Goal: Task Accomplishment & Management: Manage account settings

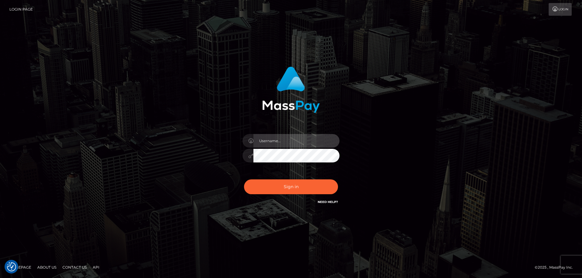
type input "[PERSON_NAME].Cirnat"
click at [336, 179] on div at bounding box center [283, 197] width 124 height 69
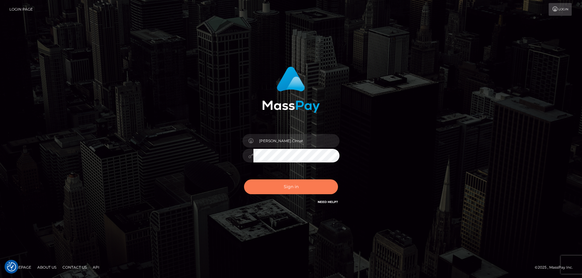
click at [277, 187] on button "Sign in" at bounding box center [291, 187] width 94 height 15
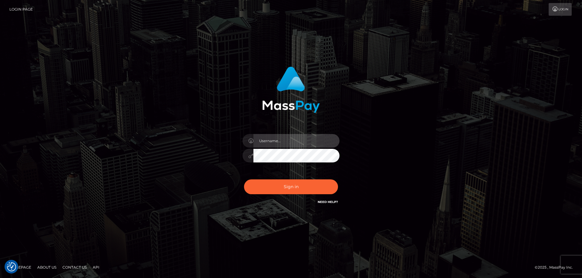
type input "[PERSON_NAME].Cirnat"
click at [337, 178] on div at bounding box center [283, 197] width 124 height 69
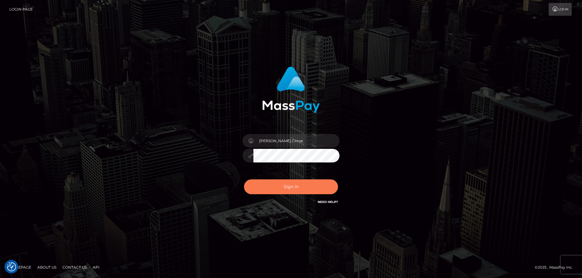
drag, startPoint x: 293, startPoint y: 185, endPoint x: 279, endPoint y: 184, distance: 14.3
click at [292, 184] on button "Sign in" at bounding box center [291, 187] width 94 height 15
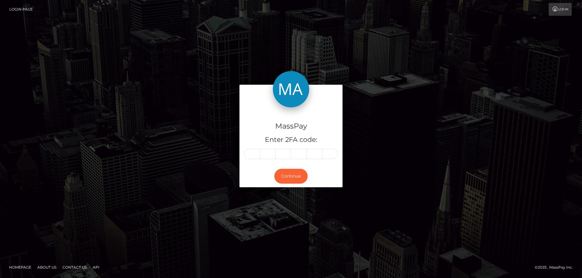
click at [249, 153] on input "text" at bounding box center [252, 154] width 16 height 10
type input "4"
type input "1"
type input "9"
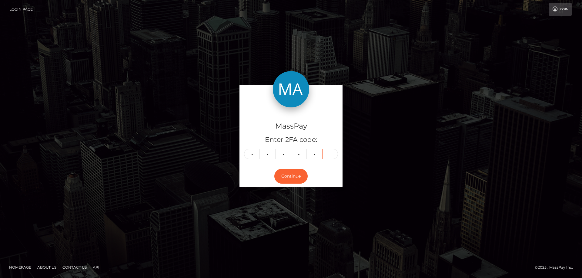
type input "9"
type input "2"
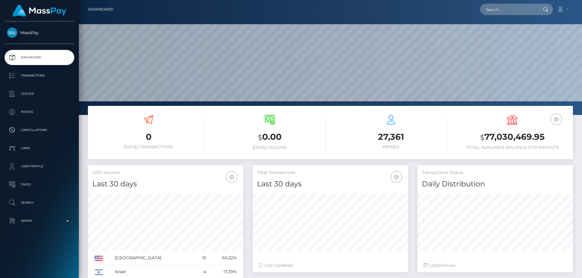
scroll to position [108, 156]
click at [504, 10] on input "Payouts4481012" at bounding box center [508, 10] width 57 height 12
paste input "aC6ffJ41Q_q-TKxc7TFgUg"
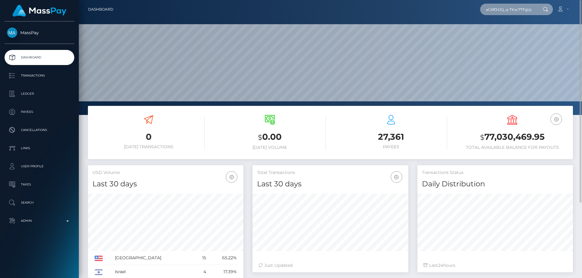
scroll to position [0, 2]
type input "aC6ffJ41Q_q-TKxc7TFgUg"
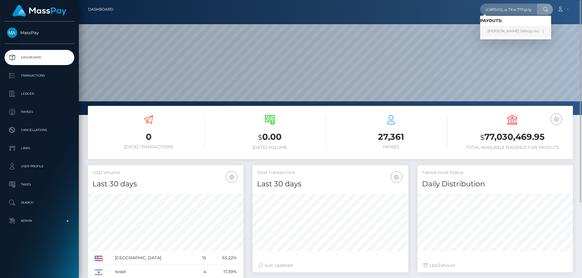
click at [511, 31] on link "MARIVIC GASPAR (Whop Inc - )" at bounding box center [515, 31] width 71 height 11
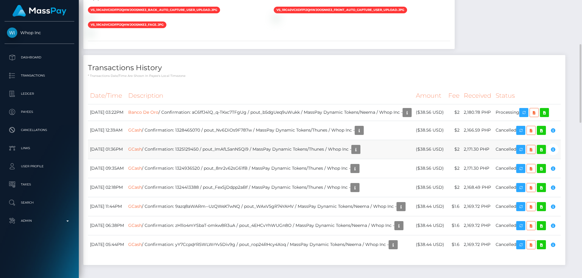
scroll to position [309, 0]
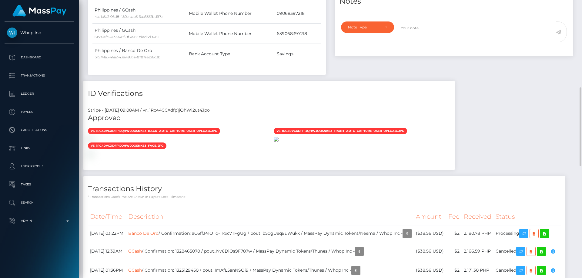
click at [278, 142] on img at bounding box center [275, 139] width 5 height 5
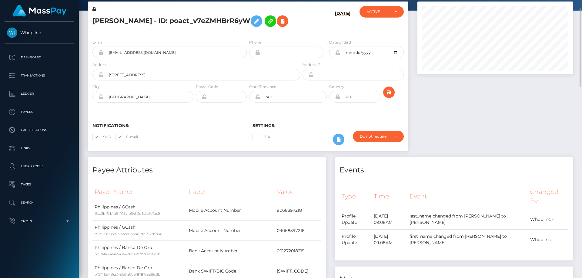
scroll to position [0, 0]
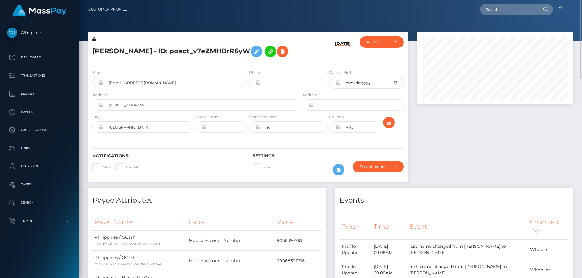
click at [175, 68] on div "E-mail gasparjorge79@gmail.com Phone 1974-06-29" at bounding box center [248, 102] width 320 height 74
click at [95, 40] on icon at bounding box center [94, 39] width 4 height 4
click at [259, 53] on icon at bounding box center [256, 52] width 7 height 8
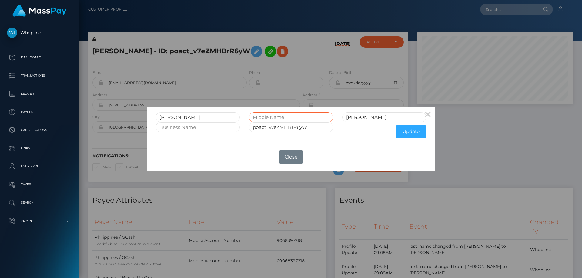
click at [282, 117] on input "text" at bounding box center [291, 117] width 84 height 10
type input "Salvador"
click at [412, 132] on button "Update" at bounding box center [411, 131] width 30 height 13
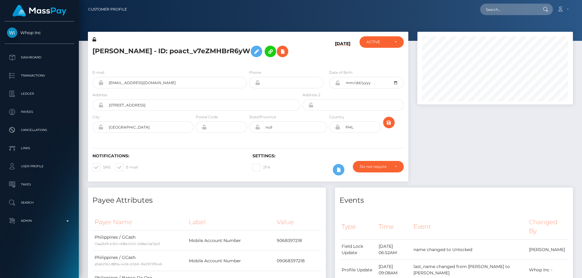
scroll to position [73, 156]
drag, startPoint x: 530, startPoint y: 136, endPoint x: 508, endPoint y: 134, distance: 21.9
click at [530, 136] on div at bounding box center [495, 110] width 164 height 156
click at [209, 65] on div "MARIVIC Salvador GASPAR - ID: poact_v7eZMHBrR6yW" at bounding box center [194, 50] width 213 height 28
click at [95, 39] on icon at bounding box center [94, 39] width 4 height 4
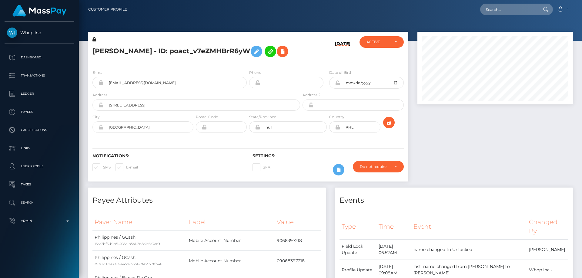
click at [189, 60] on h5 "MARIVIC Salvador GASPAR - ID: poact_v7eZMHBrR6yW" at bounding box center [194, 52] width 204 height 18
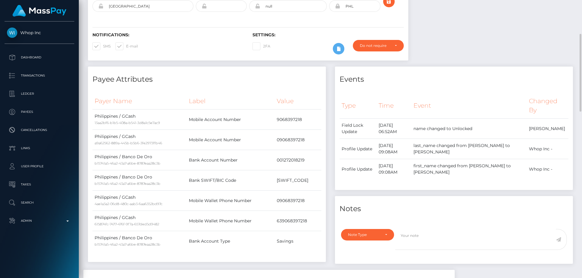
scroll to position [30, 0]
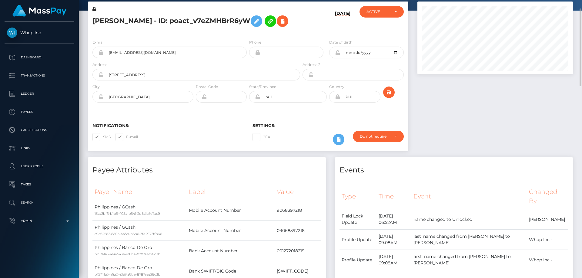
click at [336, 55] on icon at bounding box center [337, 52] width 5 height 5
click at [453, 124] on div at bounding box center [495, 80] width 164 height 156
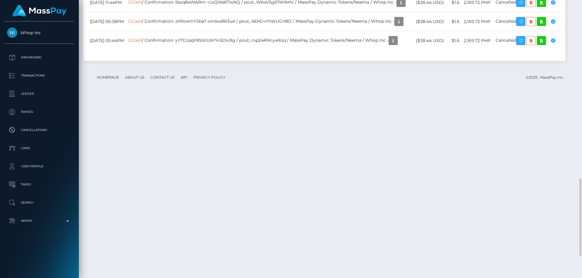
scroll to position [73, 156]
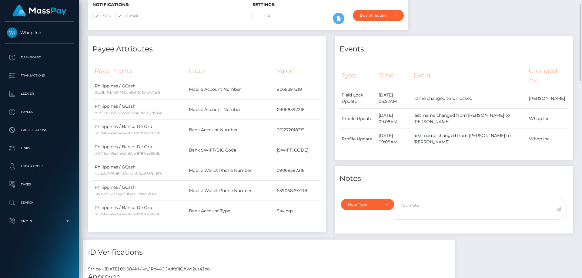
scroll to position [0, 0]
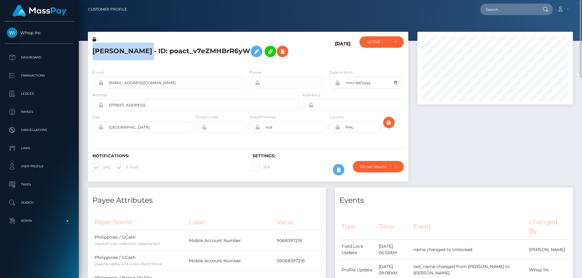
drag, startPoint x: 184, startPoint y: 46, endPoint x: 95, endPoint y: 48, distance: 89.1
click at [95, 48] on h5 "MARIVIC Salvador GASPAR - ID: poact_v7eZMHBrR6yW" at bounding box center [194, 52] width 204 height 18
copy h5 "MARIVIC Salvador GASPAR"
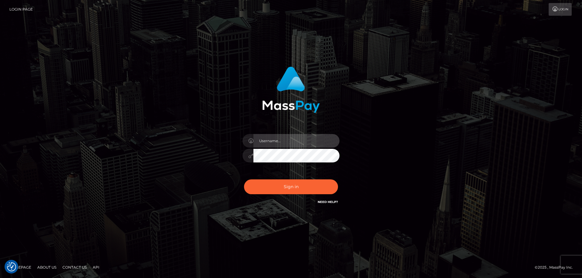
type input "Dan.Cirnat"
click at [337, 176] on div at bounding box center [283, 197] width 124 height 69
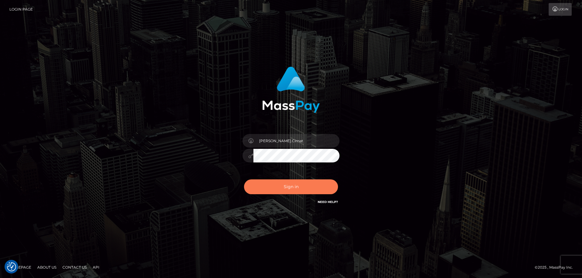
drag, startPoint x: 289, startPoint y: 185, endPoint x: 202, endPoint y: 175, distance: 87.5
click at [289, 185] on button "Sign in" at bounding box center [291, 187] width 94 height 15
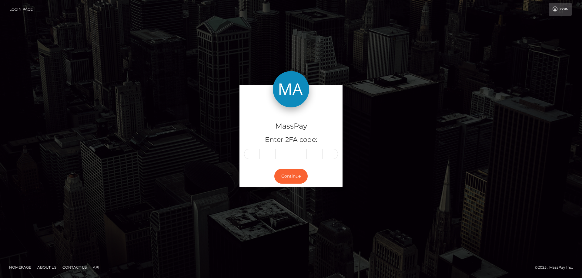
click at [254, 153] on input "text" at bounding box center [252, 154] width 16 height 10
type input "4"
type input "6"
type input "5"
type input "3"
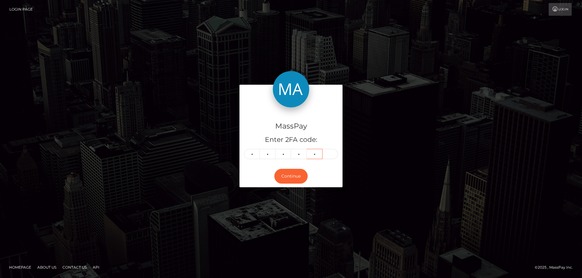
type input "0"
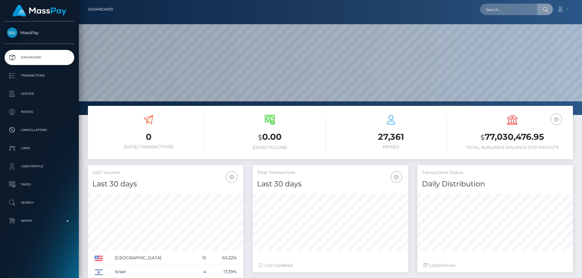
scroll to position [108, 156]
type input "poact_adU9qsSmnmDA"
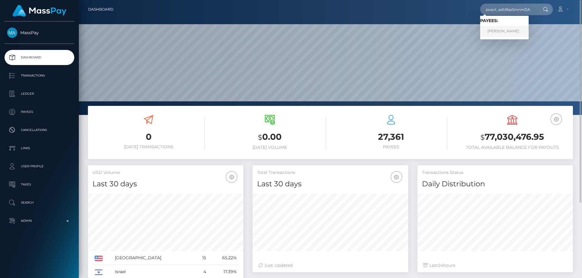
click at [505, 32] on link "Muhammad Musa Akbar" at bounding box center [504, 31] width 48 height 11
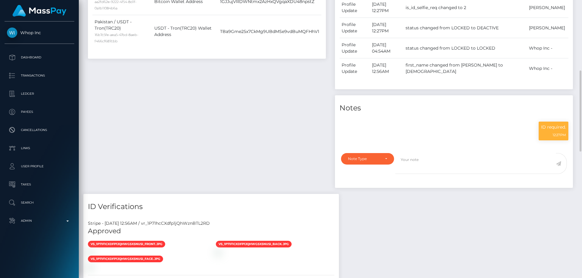
scroll to position [121, 0]
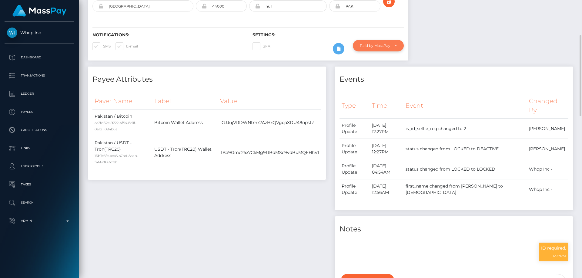
click at [374, 48] on div "Paid by MassPay" at bounding box center [375, 45] width 30 height 5
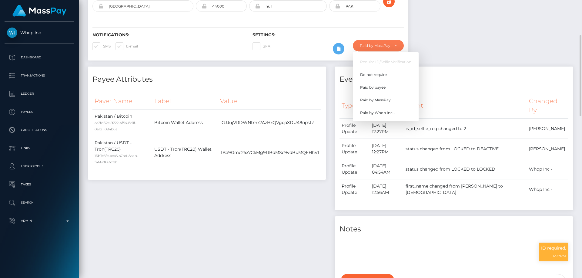
scroll to position [73, 156]
click at [380, 78] on span "Do not require" at bounding box center [373, 74] width 27 height 5
select select "0"
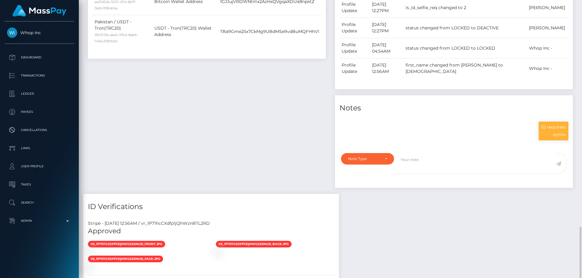
scroll to position [363, 0]
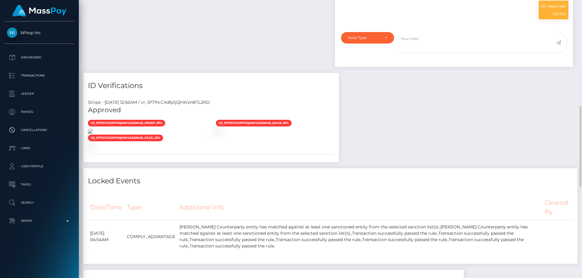
click at [93, 134] on img at bounding box center [90, 131] width 5 height 5
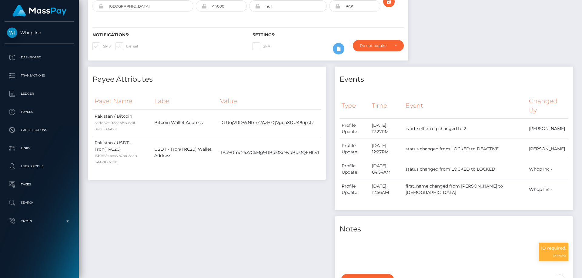
scroll to position [0, 0]
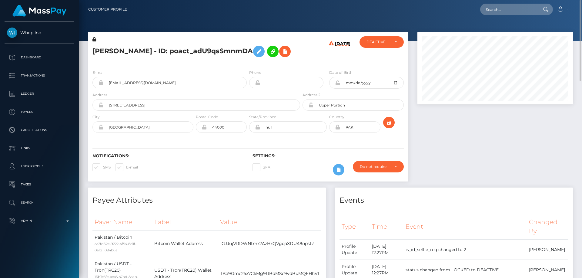
click at [338, 85] on icon at bounding box center [337, 83] width 5 height 5
click at [453, 151] on div at bounding box center [495, 110] width 164 height 156
drag, startPoint x: 178, startPoint y: 51, endPoint x: 92, endPoint y: 50, distance: 86.6
click at [92, 50] on div "Muhammad Musa Akbar - ID: poact_adU9qsSmnmDA" at bounding box center [194, 50] width 213 height 28
copy h5 "Muhammad Musa Akbar"
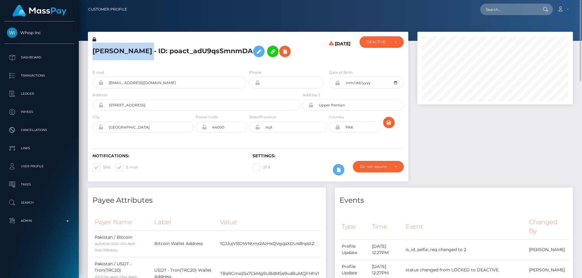
copy h5 "Muhammad Musa Akbar"
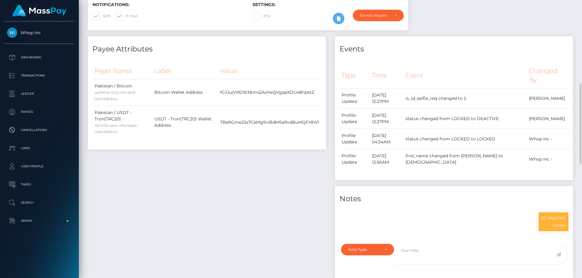
scroll to position [273, 0]
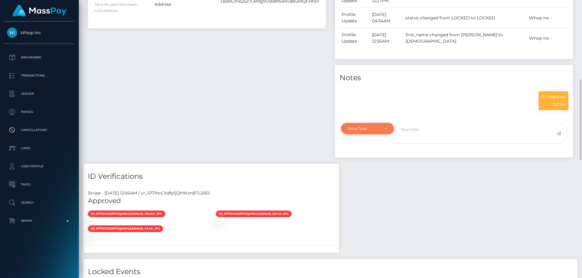
click at [366, 131] on div "Note Type" at bounding box center [364, 128] width 32 height 5
click at [373, 173] on span "Clear Compliance" at bounding box center [364, 170] width 32 height 5
select select "CLEAR_COMPLIANCE"
paste textarea "The hit refers to persons without Middle Names and with different father's name…"
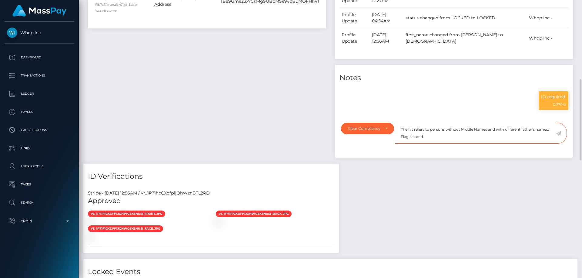
type textarea "The hit refers to persons without Middle Names and with different father's name…"
click at [558, 136] on icon at bounding box center [557, 133] width 5 height 5
click at [219, 104] on div "Payee Attributes Payer Name Label Value Pakistan / Bitcoin aa2fd62e-9222-4f54-8…" at bounding box center [206, 39] width 247 height 249
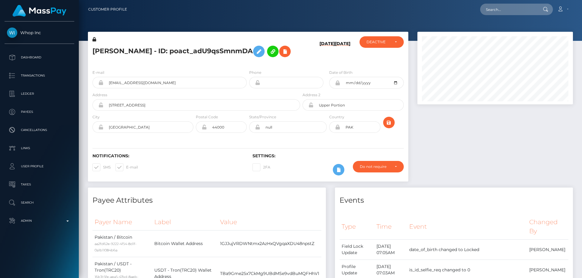
scroll to position [73, 156]
click at [383, 44] on div "DEACTIVE" at bounding box center [377, 42] width 23 height 5
click at [378, 60] on span "ACTIVE" at bounding box center [373, 58] width 14 height 5
select select "ACTIVE"
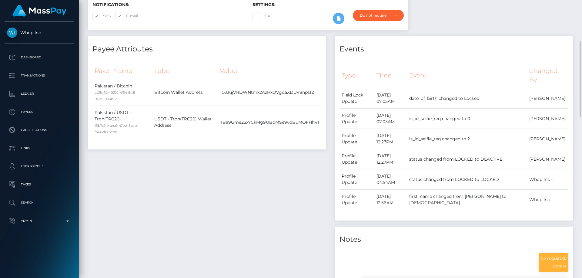
scroll to position [30, 0]
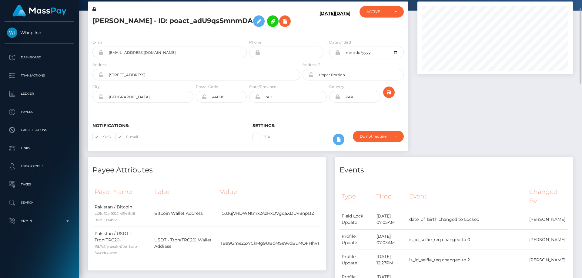
click at [169, 30] on h5 "Muhammad Musa Akbar - ID: poact_adU9qsSmnmDA" at bounding box center [194, 21] width 204 height 18
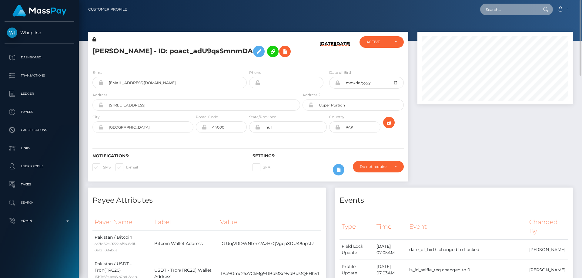
paste input "poact_1Cy7ahNjwsUH"
type input "poact_1Cy7ahNjwsUH"
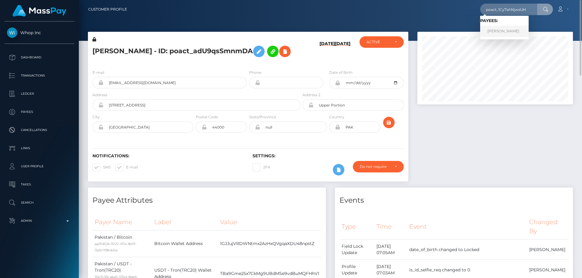
click at [500, 33] on link "Abdul Rehman" at bounding box center [504, 31] width 48 height 11
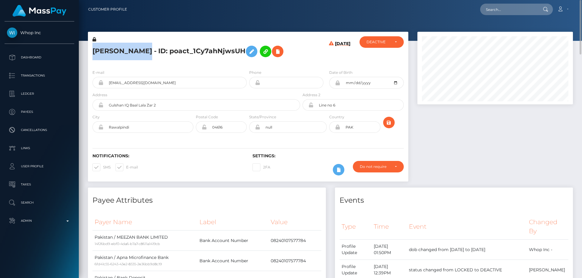
drag, startPoint x: 138, startPoint y: 50, endPoint x: 94, endPoint y: 48, distance: 44.6
click at [94, 48] on h5 "[PERSON_NAME] - ID: poact_1Cy7ahNjwsUH" at bounding box center [194, 52] width 204 height 18
copy h5 "Abdul Rehman"
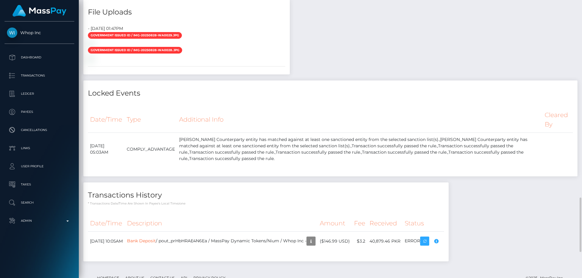
scroll to position [727, 0]
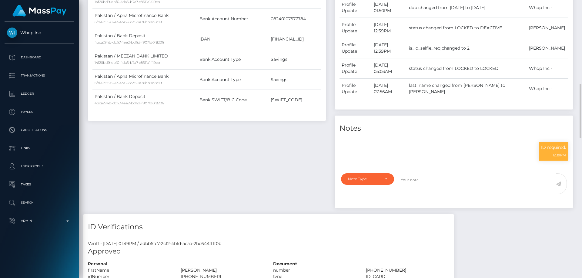
scroll to position [273, 0]
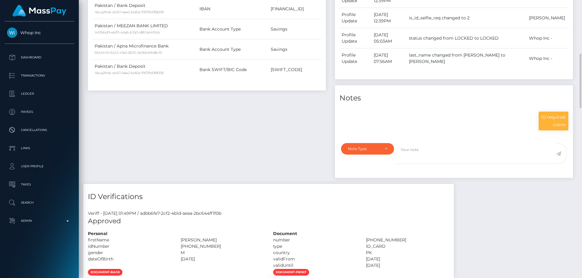
click at [345, 142] on div "Note Type Compliance Clear Compliance General Note Type" at bounding box center [454, 159] width 238 height 38
click at [360, 149] on div "Note Type" at bounding box center [364, 149] width 32 height 5
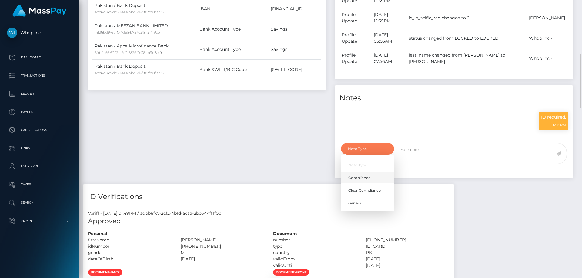
scroll to position [73, 156]
click at [378, 188] on span "Clear Compliance" at bounding box center [364, 190] width 32 height 5
select select "CLEAR_COMPLIANCE"
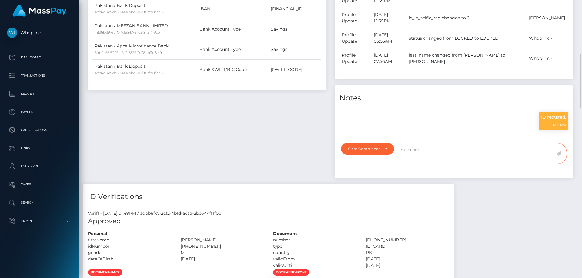
paste textarea "The hits refers to persons with Middle Names or with different ID numbers."
type textarea "The hits refers to persons with Middle Names or with different ID numbers."
click at [257, 131] on div "Payee Attributes Payer Name Label Value Pakistan / MEEZAN BANK LIMITED 14f26bd9…" at bounding box center [206, 49] width 247 height 269
click at [559, 154] on icon at bounding box center [557, 153] width 5 height 5
click at [252, 148] on div "Payee Attributes Payer Name Label Value Pakistan / MEEZAN BANK LIMITED 14f26bd9…" at bounding box center [206, 49] width 247 height 269
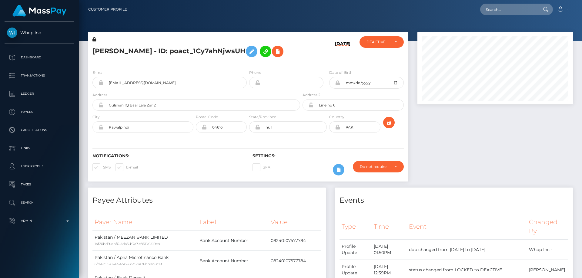
scroll to position [302799, 302716]
click at [373, 47] on div "DEACTIVE" at bounding box center [381, 42] width 44 height 12
click at [373, 60] on span "ACTIVE" at bounding box center [373, 58] width 14 height 5
select select "ACTIVE"
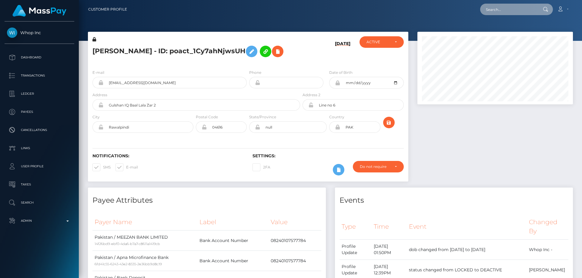
paste input "poact_adU9qsSmnmDA"
type input "poact_adU9qsSmnmDA"
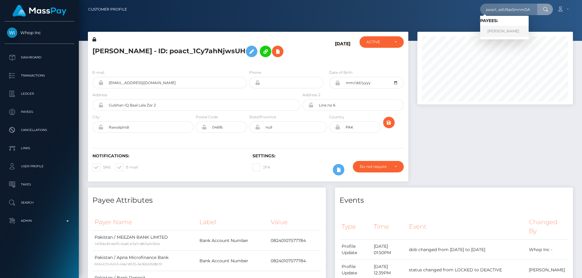
click at [523, 33] on link "[PERSON_NAME]" at bounding box center [504, 31] width 48 height 11
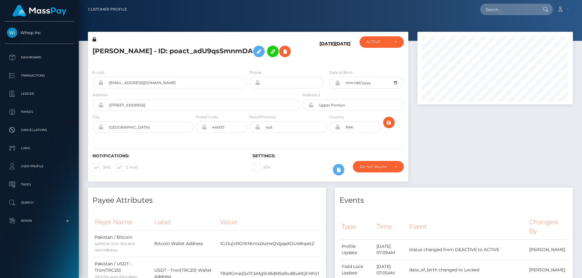
scroll to position [73, 156]
paste input "poact_o2xATiUjsq1c"
type input "poact_o2xATiUjsq1c"
click at [502, 33] on link "DAVID LEE ORTIZ" at bounding box center [504, 31] width 48 height 11
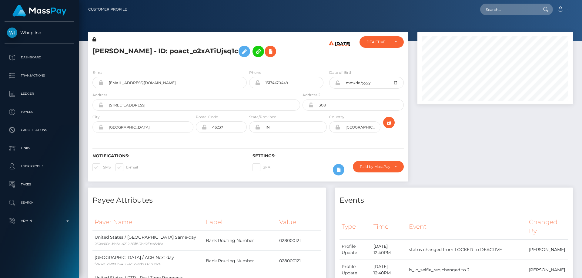
scroll to position [73, 156]
drag, startPoint x: 0, startPoint y: 0, endPoint x: 517, endPoint y: 143, distance: 536.2
click at [517, 143] on div at bounding box center [495, 110] width 164 height 156
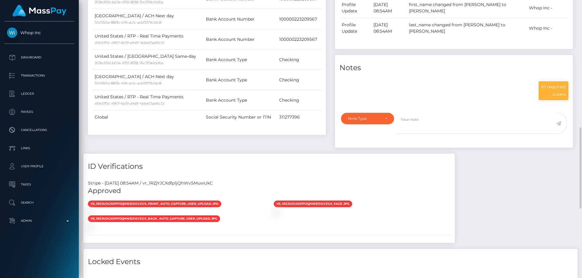
scroll to position [424, 0]
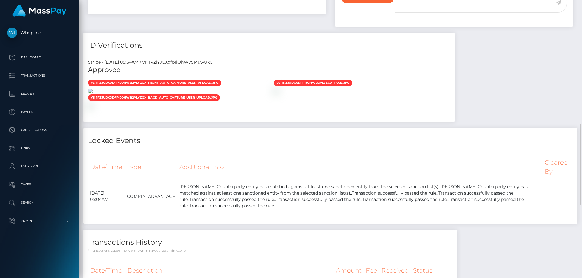
click at [93, 94] on img at bounding box center [90, 91] width 5 height 5
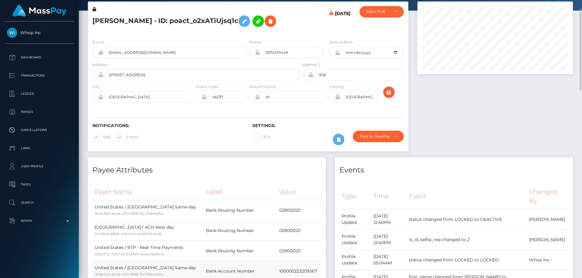
scroll to position [0, 0]
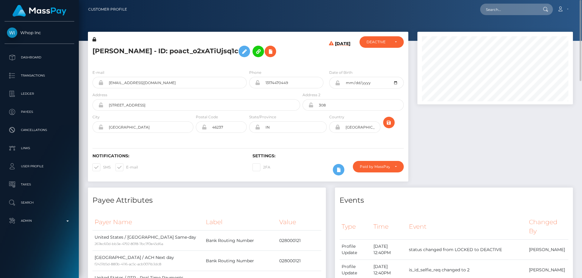
click at [94, 38] on icon at bounding box center [94, 39] width 4 height 4
click at [247, 50] on icon at bounding box center [243, 52] width 7 height 8
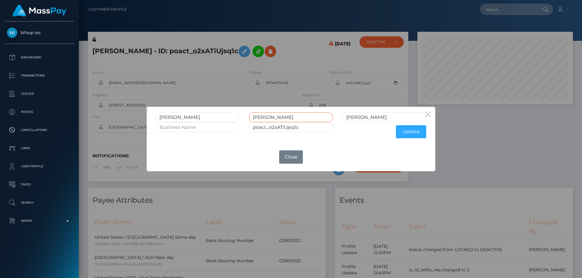
click at [275, 119] on input "LEE" at bounding box center [291, 117] width 84 height 10
type input "LEE II"
click at [407, 132] on button "Update" at bounding box center [411, 131] width 30 height 13
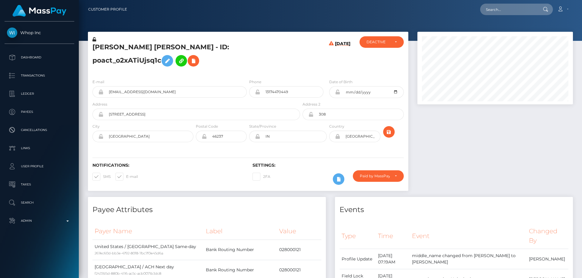
scroll to position [73, 156]
click at [94, 38] on icon at bounding box center [94, 39] width 4 height 4
drag, startPoint x: 160, startPoint y: 53, endPoint x: 93, endPoint y: 51, distance: 67.0
click at [93, 51] on h5 "[PERSON_NAME] [PERSON_NAME] - ID: poact_o2xATiUjsq1c" at bounding box center [194, 56] width 204 height 27
copy h5 "DAVID LEE II ORTIZ"
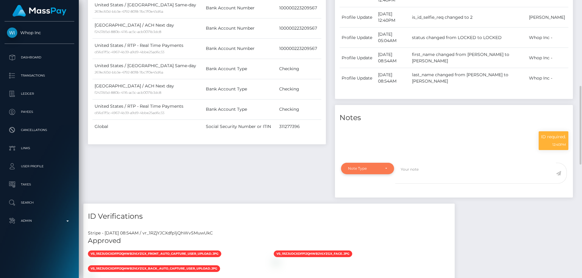
click at [352, 166] on div "Note Type" at bounding box center [364, 168] width 32 height 5
click at [377, 208] on span "Clear Compliance" at bounding box center [364, 210] width 32 height 5
select select "CLEAR_COMPLIANCE"
paste textarea "The hit refers to a person with a different Last Name ( Lee )."
type textarea "The hit refers to a person with a different Last Name ( Lee )."
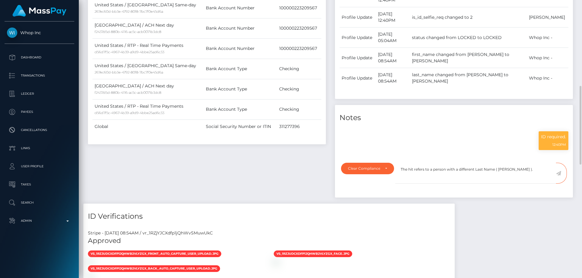
drag, startPoint x: 496, startPoint y: 191, endPoint x: 537, endPoint y: 164, distance: 49.5
click at [497, 190] on div "Payee Attributes Payer Name Label Value United States / ACH Same-day 267ec60d-b…" at bounding box center [330, 190] width 494 height 592
click at [558, 171] on icon at bounding box center [557, 173] width 5 height 5
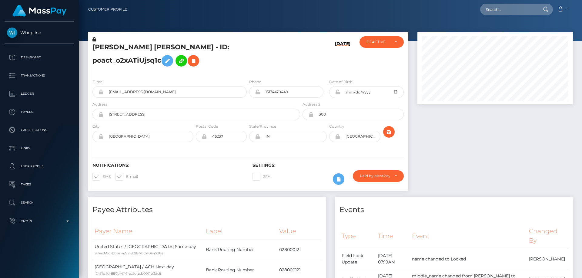
scroll to position [73, 156]
click at [374, 41] on div "DEACTIVE" at bounding box center [377, 42] width 23 height 5
drag, startPoint x: 383, startPoint y: 59, endPoint x: 453, endPoint y: 143, distance: 108.6
click at [383, 59] on link "ACTIVE" at bounding box center [381, 58] width 44 height 11
select select "ACTIVE"
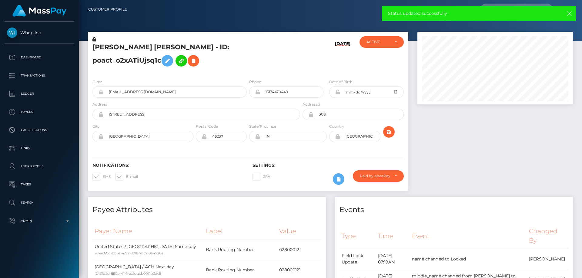
click at [379, 173] on div "Require ID/Selfie Verification Do not require Paid by payee Paid by MassPay Pai…" at bounding box center [378, 180] width 60 height 18
click at [378, 171] on div "Paid by MassPay" at bounding box center [378, 177] width 51 height 12
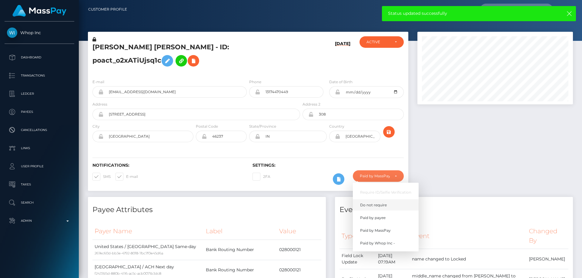
click at [376, 203] on span "Do not require" at bounding box center [373, 205] width 27 height 5
select select "0"
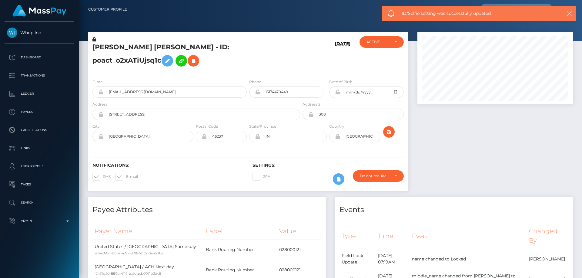
click at [568, 13] on icon "button" at bounding box center [569, 14] width 6 height 6
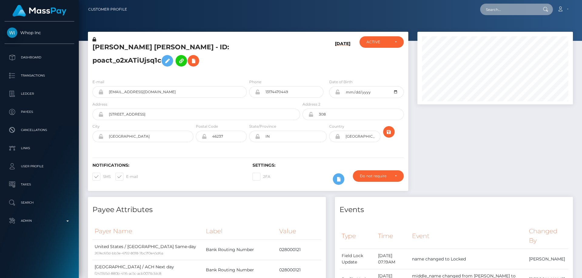
drag, startPoint x: 490, startPoint y: 7, endPoint x: 510, endPoint y: 11, distance: 20.8
paste input "poact_adU9qsSmnmDA"
type input "poact_adU9qsSmnmDA"
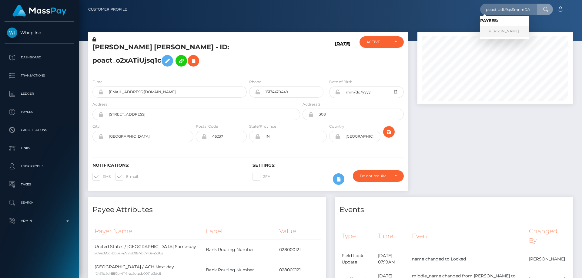
click at [495, 29] on link "Muhammad Musa Akbar" at bounding box center [504, 31] width 48 height 11
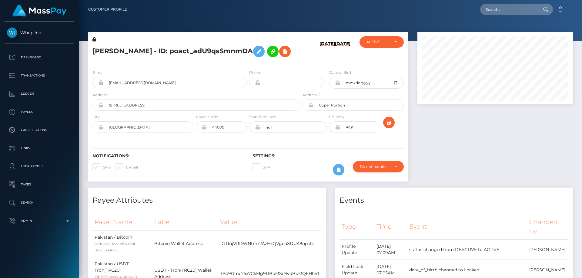
scroll to position [73, 156]
drag, startPoint x: 505, startPoint y: 18, endPoint x: 505, endPoint y: 9, distance: 9.1
paste input "poact_1Cy7ahNjwsUH"
type input "poact_1Cy7ahNjwsUH"
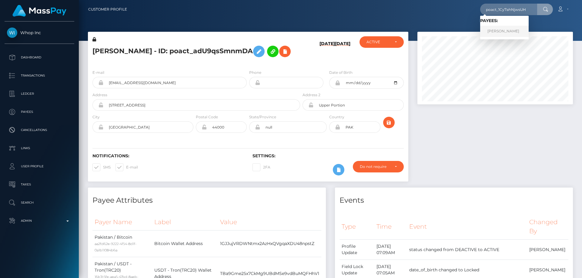
drag, startPoint x: 493, startPoint y: 31, endPoint x: 492, endPoint y: 35, distance: 4.0
click at [493, 30] on link "Abdul Rehman" at bounding box center [504, 31] width 48 height 11
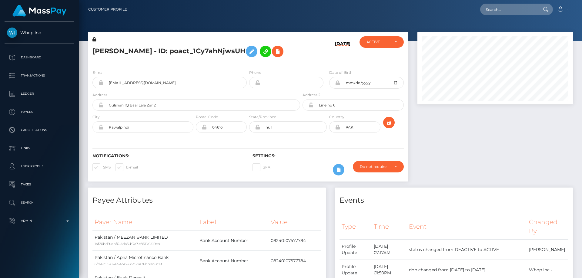
scroll to position [73, 156]
paste input "poact_mgwyQKrgKAkl"
type input "poact_mgwyQKrgKAkl"
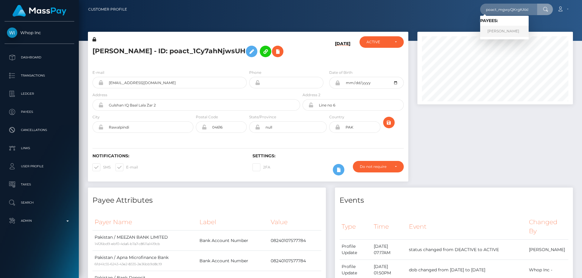
click at [504, 31] on link "[PERSON_NAME]" at bounding box center [504, 31] width 48 height 11
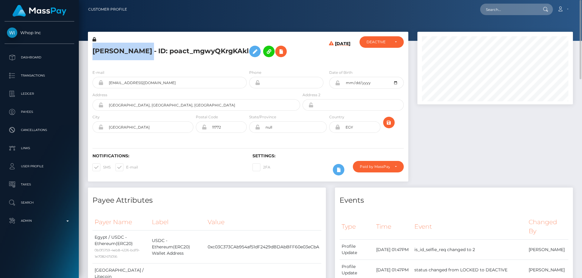
drag, startPoint x: 143, startPoint y: 50, endPoint x: 91, endPoint y: 50, distance: 52.1
click at [91, 50] on div "محمد جمال محمد محمد - ID: poact_mgwyQKrgKAkl" at bounding box center [194, 50] width 213 height 28
copy h5 "محمد جمال محمد محمد"
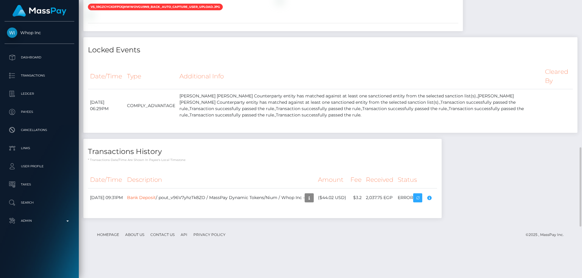
scroll to position [454, 0]
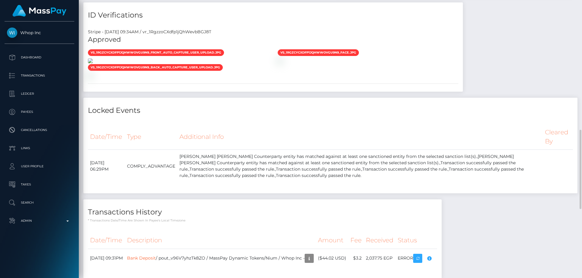
click at [93, 63] on img at bounding box center [90, 60] width 5 height 5
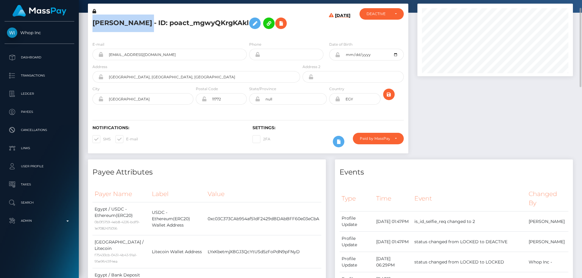
scroll to position [0, 0]
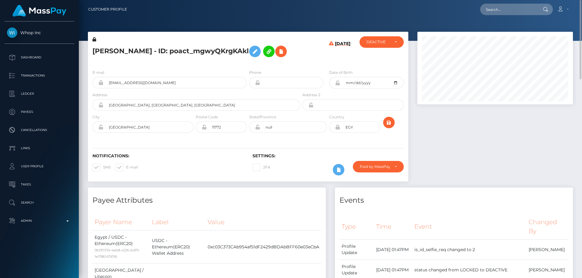
click at [94, 39] on icon at bounding box center [94, 39] width 4 height 4
click at [251, 49] on icon at bounding box center [254, 52] width 7 height 8
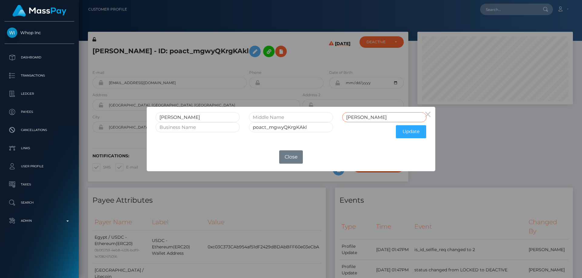
click at [295, 120] on div "محمد جمال محمد محمد" at bounding box center [291, 117] width 280 height 10
type input "Mahomed"
drag, startPoint x: 183, startPoint y: 117, endPoint x: 130, endPoint y: 128, distance: 54.2
click at [130, 126] on div "× محمد Mahomed poact_mgwyQKrgKAkl Update OK No Close" at bounding box center [291, 139] width 582 height 278
type input "Jamal Mu"
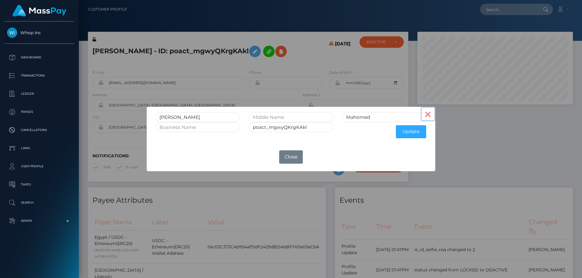
click at [431, 115] on button "×" at bounding box center [427, 114] width 15 height 15
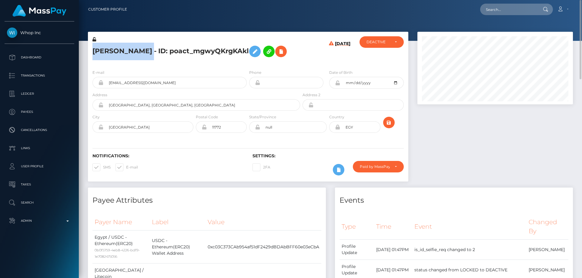
drag, startPoint x: 143, startPoint y: 51, endPoint x: 93, endPoint y: 51, distance: 50.6
click at [93, 51] on h5 "محمد جمال محمد محمد - ID: poact_mgwyQKrgKAkl" at bounding box center [194, 52] width 204 height 18
copy h5 "محمد جمال محمد محمد"
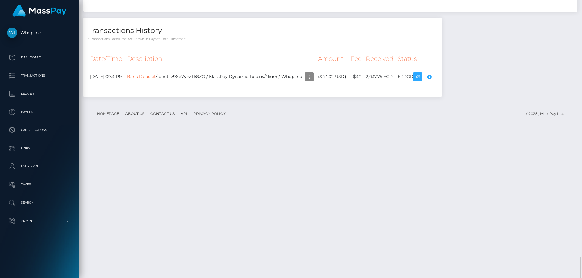
scroll to position [694, 0]
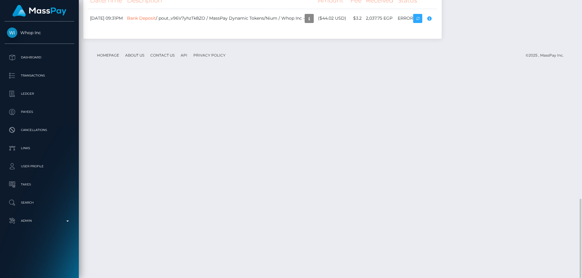
drag, startPoint x: 267, startPoint y: 120, endPoint x: 185, endPoint y: 120, distance: 81.8
copy td "Mohamed Gamal Mohamed Mohamed"
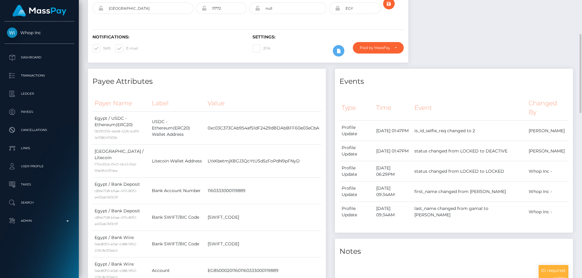
scroll to position [0, 0]
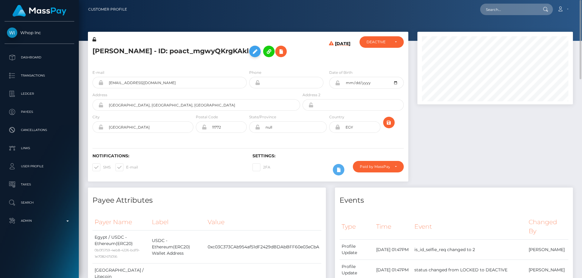
click at [251, 52] on icon at bounding box center [254, 52] width 7 height 8
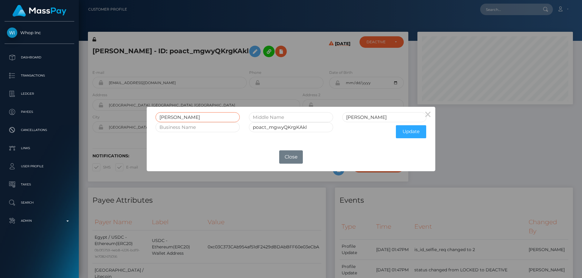
drag, startPoint x: 183, startPoint y: 119, endPoint x: 143, endPoint y: 118, distance: 40.3
click at [143, 118] on div "× محمد جمال محمد محمد poact_mgwyQKrgKAkl Update OK No Close" at bounding box center [291, 139] width 582 height 278
paste input "Mohamed Gamal Mohamed Mohamed"
type input "Mohamed Gamal Mohamed Mohamed"
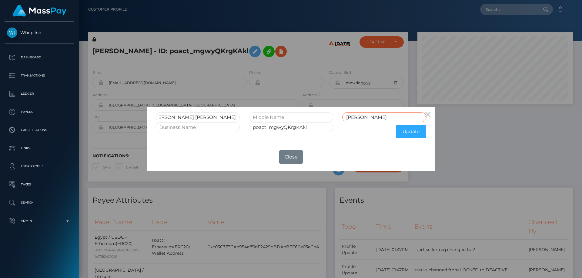
scroll to position [0, 0]
drag, startPoint x: 374, startPoint y: 117, endPoint x: 290, endPoint y: 133, distance: 84.8
click at [290, 133] on form "Mohamed Gamal Mohamed Mohamed جمال محمد محمد poact_mgwyQKrgKAkl Update" at bounding box center [290, 126] width 271 height 29
click at [188, 118] on input "Mohamed Gamal Mohamed Mohamed" at bounding box center [197, 117] width 84 height 10
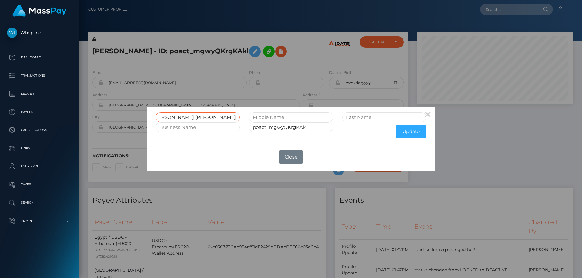
drag, startPoint x: 226, startPoint y: 115, endPoint x: 240, endPoint y: 114, distance: 13.7
click at [240, 114] on div "Mohamed Jamal Mohamed Mohamed" at bounding box center [197, 117] width 93 height 10
type input "Mohamed Jamal Mohamed"
paste input "Mohamed"
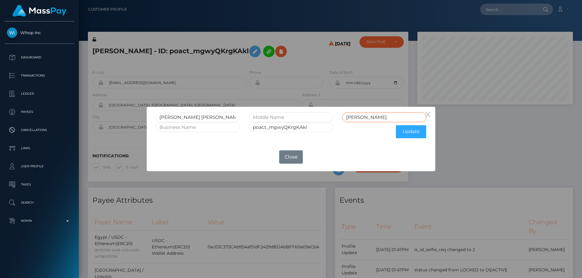
type input "Mohamed"
click at [166, 117] on input "Mohamed Jamal Mohamed" at bounding box center [197, 117] width 84 height 10
drag, startPoint x: 208, startPoint y: 119, endPoint x: 211, endPoint y: 118, distance: 3.2
click at [208, 119] on input "Muhamad Jamal Mohamed" at bounding box center [197, 117] width 84 height 10
click at [220, 117] on input "Muhamad Jamal Muhamed" at bounding box center [197, 117] width 84 height 10
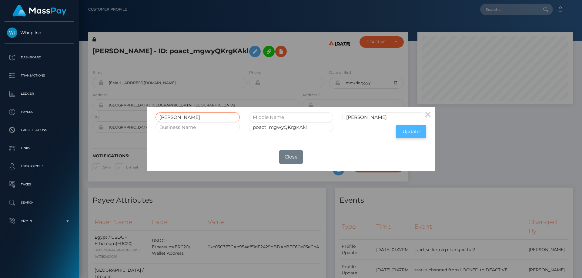
type input "Muhammad Jamal Muhammad"
click at [414, 133] on button "Update" at bounding box center [411, 131] width 30 height 13
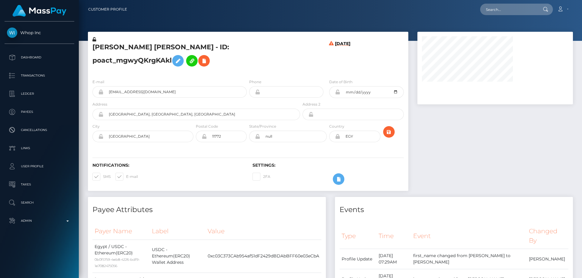
click at [270, 63] on h5 "[PERSON_NAME] [PERSON_NAME] - ID: poact_mgwyQKrgKAkl" at bounding box center [194, 56] width 204 height 27
click at [95, 40] on icon at bounding box center [94, 39] width 4 height 4
click at [337, 91] on icon at bounding box center [337, 92] width 5 height 5
click at [388, 187] on div "Require ID/Selfie Verification Do not require Paid by payee Paid by MassPay Pai…" at bounding box center [378, 180] width 60 height 18
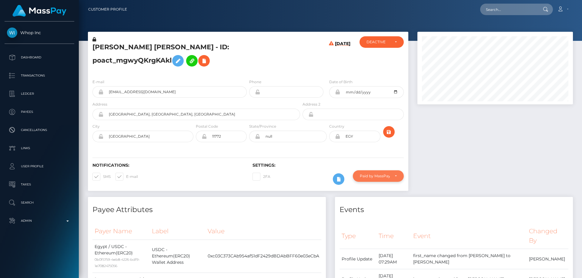
click at [384, 172] on div "Paid by MassPay" at bounding box center [378, 177] width 51 height 12
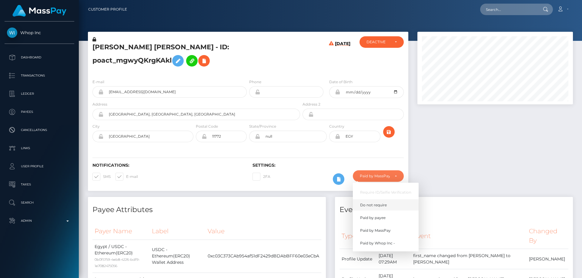
click at [383, 204] on span "Do not require" at bounding box center [373, 205] width 27 height 5
select select "0"
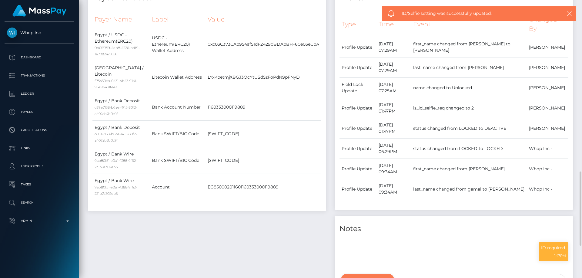
scroll to position [363, 0]
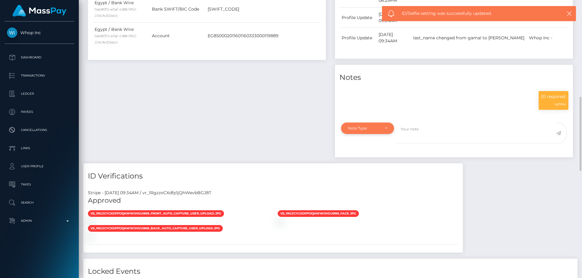
click at [362, 127] on div "Note Type" at bounding box center [364, 128] width 32 height 5
click at [371, 171] on span "Clear Compliance" at bounding box center [364, 169] width 32 height 5
select select "CLEAR_COMPLIANCE"
click at [422, 139] on textarea at bounding box center [475, 133] width 161 height 21
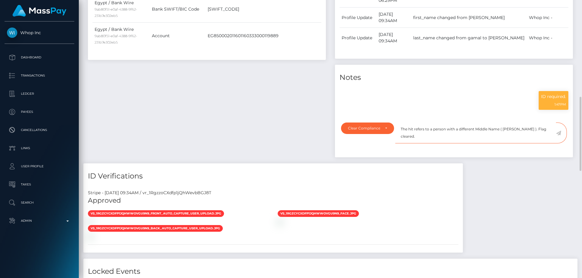
type textarea "The hit refers to a person with a different Middle Name ( Omar ). Flag cleared."
click at [558, 133] on icon at bounding box center [557, 133] width 5 height 5
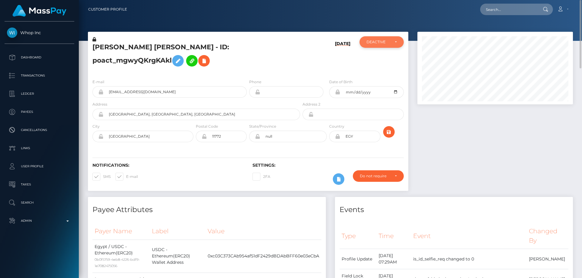
click at [378, 44] on div "DEACTIVE" at bounding box center [377, 42] width 23 height 5
click at [378, 58] on span "ACTIVE" at bounding box center [373, 58] width 14 height 5
select select "ACTIVE"
paste input "poact_QHsPQiKmcRK4"
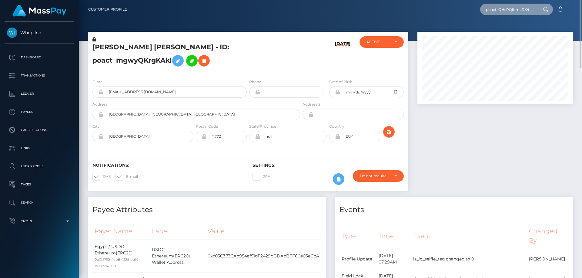
type input "poact_QHsPQiKmcRK4"
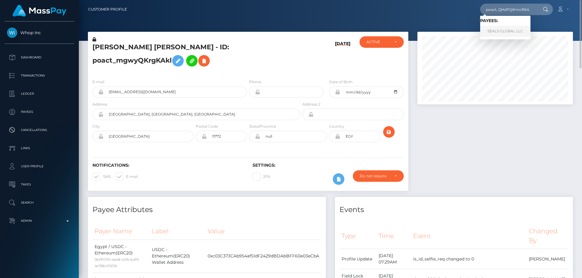
click at [502, 29] on link "SEALS GLOBAL LLC" at bounding box center [505, 31] width 50 height 11
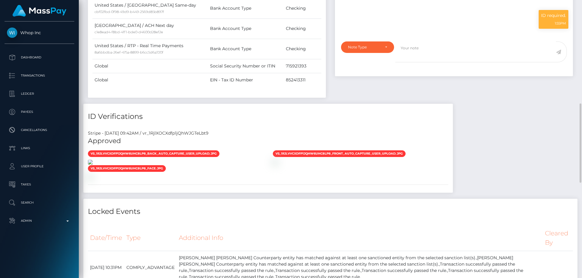
scroll to position [424, 0]
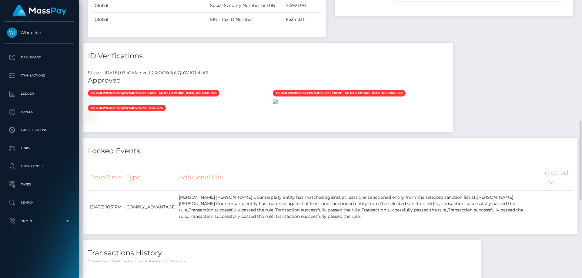
click at [277, 104] on img at bounding box center [275, 101] width 5 height 5
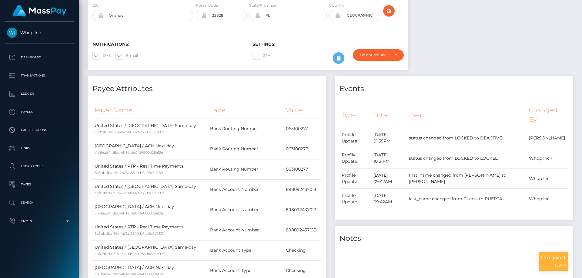
scroll to position [0, 0]
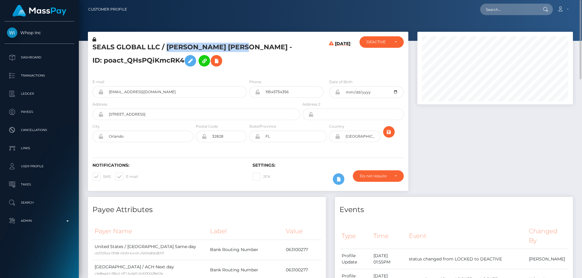
drag, startPoint x: 247, startPoint y: 47, endPoint x: 167, endPoint y: 45, distance: 80.6
click at [167, 45] on h5 "SEALS GLOBAL LLC / [PERSON_NAME] [PERSON_NAME] - ID: poact_QHsPQiKmcRK4" at bounding box center [194, 56] width 204 height 27
copy h5 "GABRIEL JOSE PUERTA"
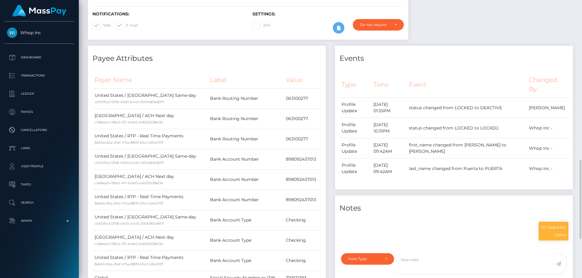
scroll to position [273, 0]
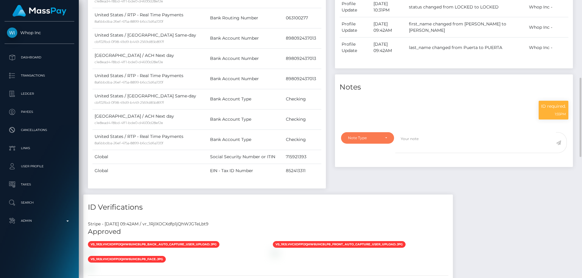
drag, startPoint x: 385, startPoint y: 141, endPoint x: 376, endPoint y: 144, distance: 9.7
click at [385, 140] on div "Note Type" at bounding box center [367, 138] width 39 height 5
click at [378, 179] on span "Clear Compliance" at bounding box center [364, 179] width 32 height 5
select select "CLEAR_COMPLIANCE"
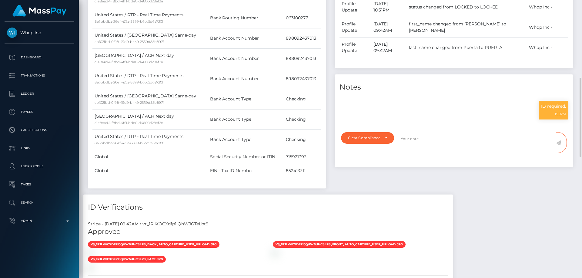
paste textarea "GABRIEL JOSE PUERTA"
type textarea "GABRIEL JOSE PUERTA"
drag, startPoint x: 431, startPoint y: 139, endPoint x: 375, endPoint y: 166, distance: 62.7
click at [392, 157] on div "Note Type Compliance Clear Compliance General Clear Compliance Note Type Compli…" at bounding box center [453, 146] width 235 height 28
paste textarea "The hit refers to a person with a different Middle Name ( Parra )."
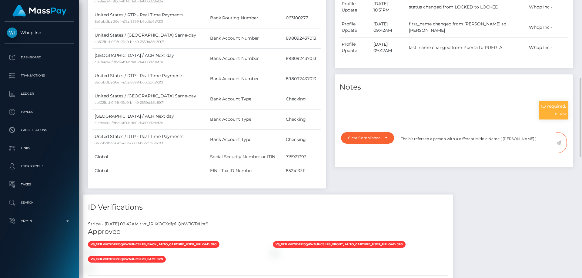
scroll to position [0, 0]
click at [522, 138] on textarea "The hit refers to a person with a different Middle Name ( Parra )." at bounding box center [475, 142] width 161 height 21
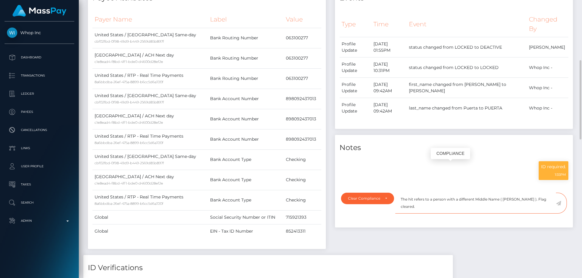
scroll to position [73, 156]
type textarea "The hit refers to a person with a different Middle Name ( Parra ). Flag cleared."
click at [558, 202] on icon at bounding box center [557, 203] width 5 height 5
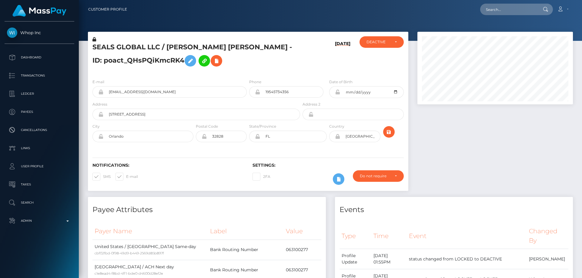
scroll to position [73, 156]
click at [382, 42] on div "DEACTIVE" at bounding box center [377, 42] width 23 height 5
click at [381, 61] on link "ACTIVE" at bounding box center [381, 58] width 44 height 11
select select "ACTIVE"
paste input "poact_UNpRFWu09ZU1"
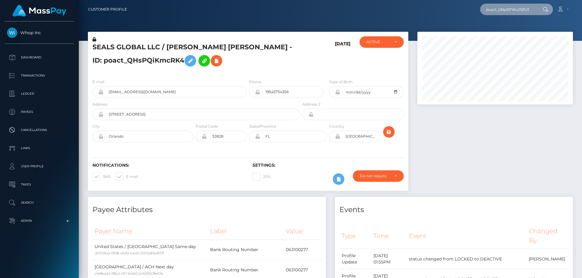
type input "poact_UNpRFWu09ZU1"
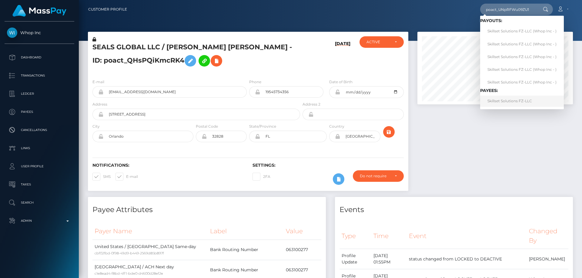
click at [501, 102] on link "Skillset Solutions FZ-LLC" at bounding box center [522, 101] width 84 height 11
